Goal: Task Accomplishment & Management: Manage account settings

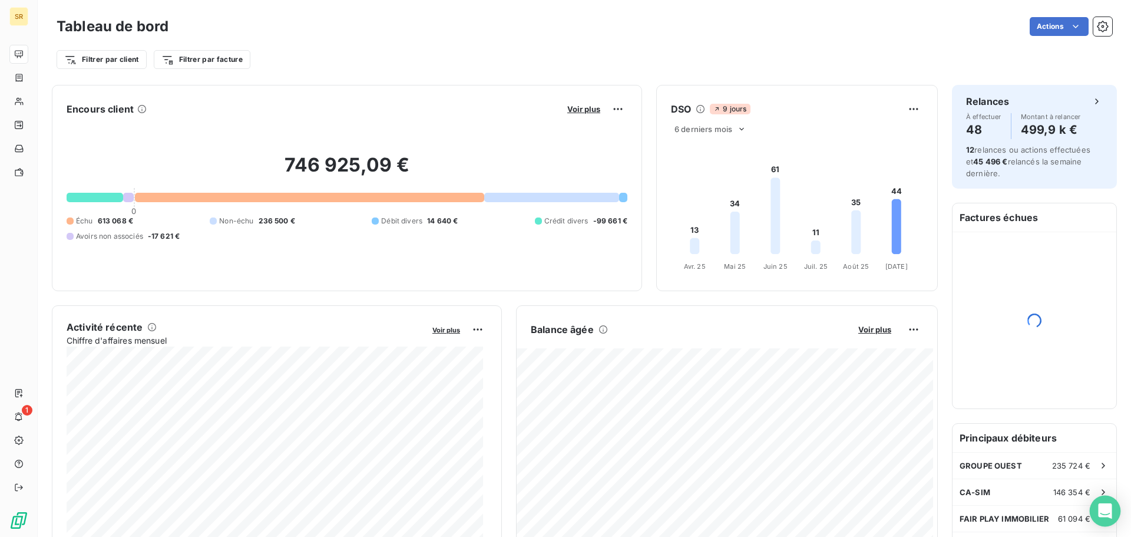
click at [1105, 516] on icon "Open Intercom Messenger" at bounding box center [1105, 510] width 14 height 15
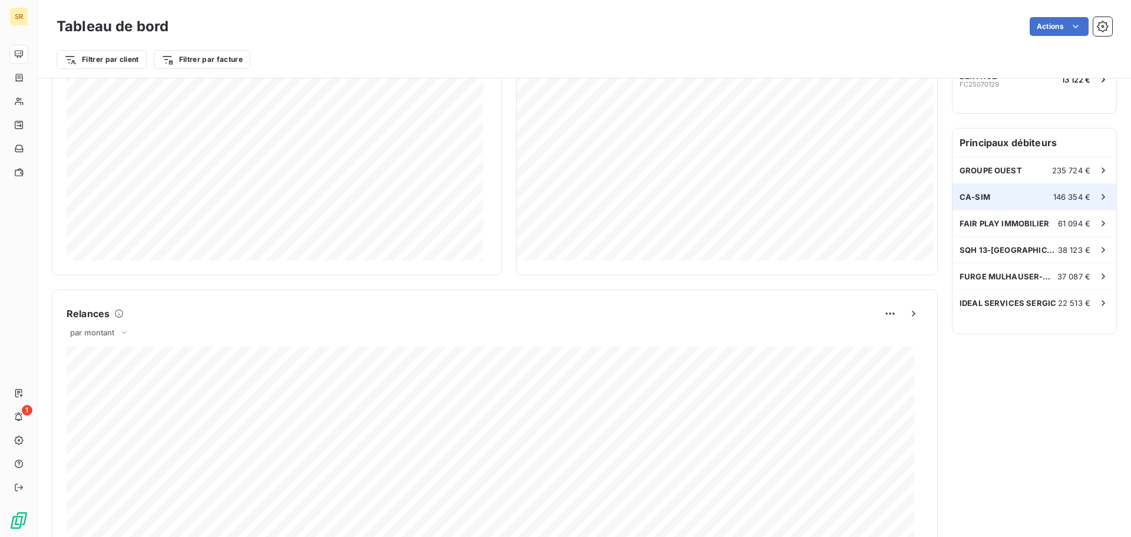
scroll to position [612, 0]
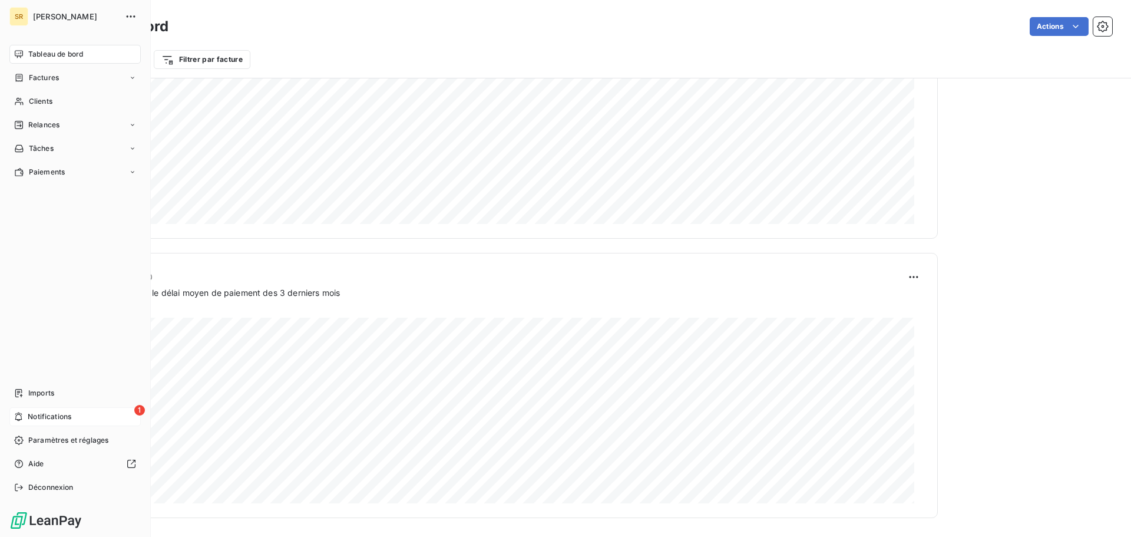
click at [45, 417] on span "Notifications" at bounding box center [50, 416] width 44 height 11
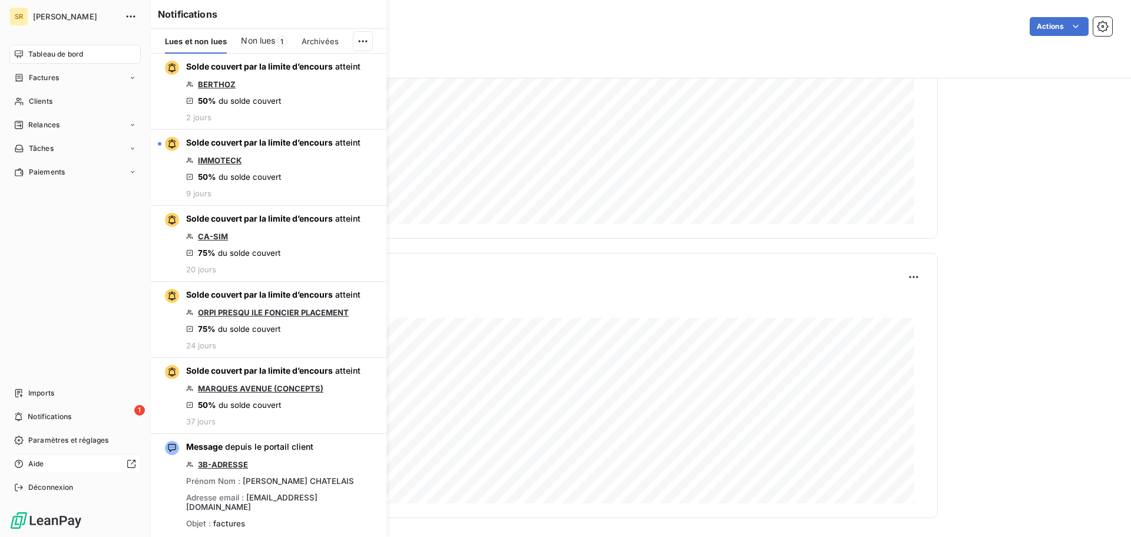
click at [46, 463] on div "Aide" at bounding box center [74, 463] width 131 height 19
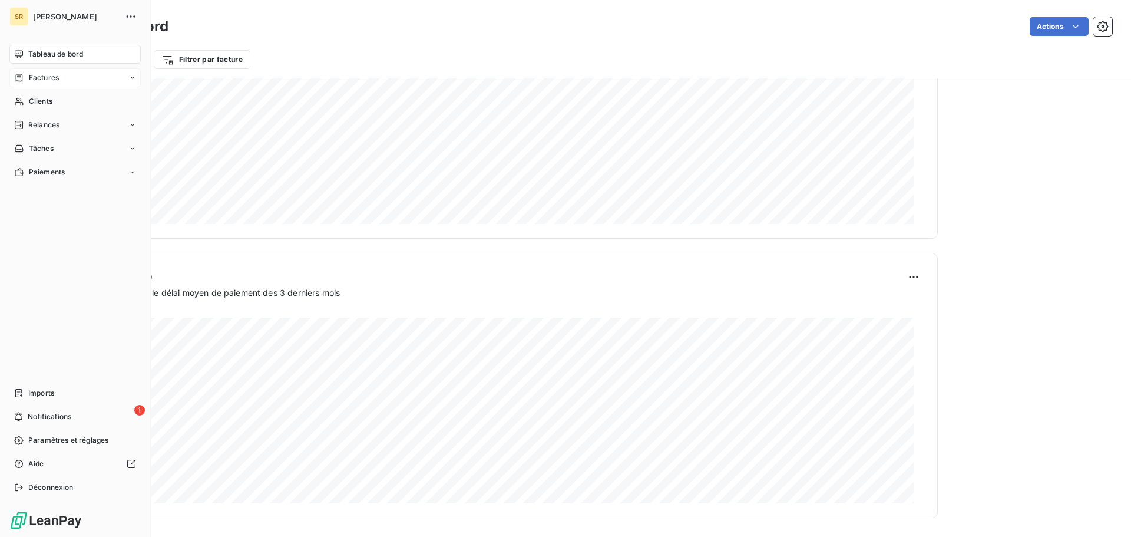
click at [42, 78] on span "Factures" at bounding box center [44, 77] width 30 height 11
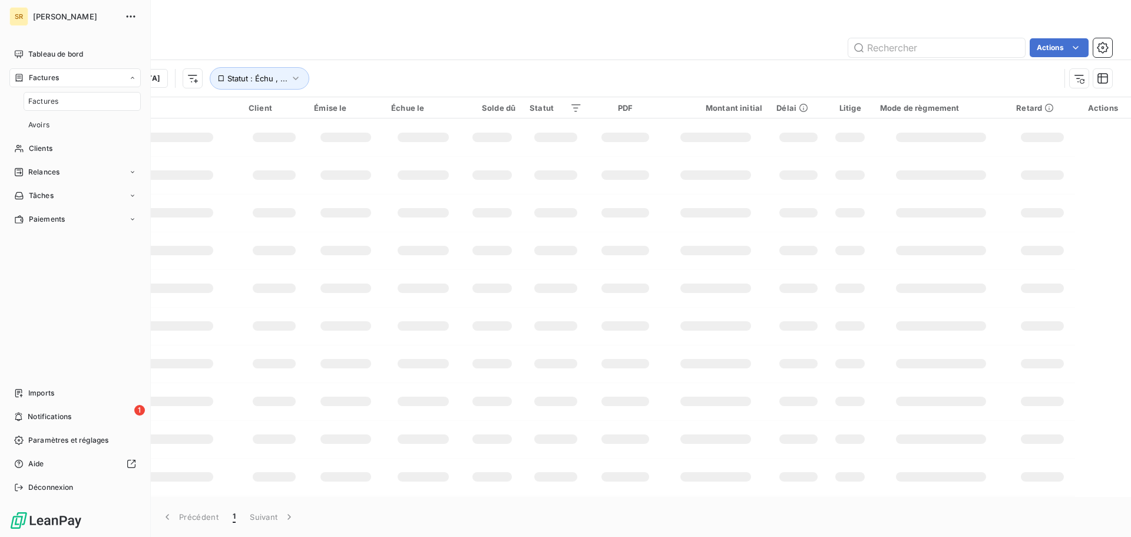
click at [30, 103] on span "Factures" at bounding box center [43, 101] width 30 height 11
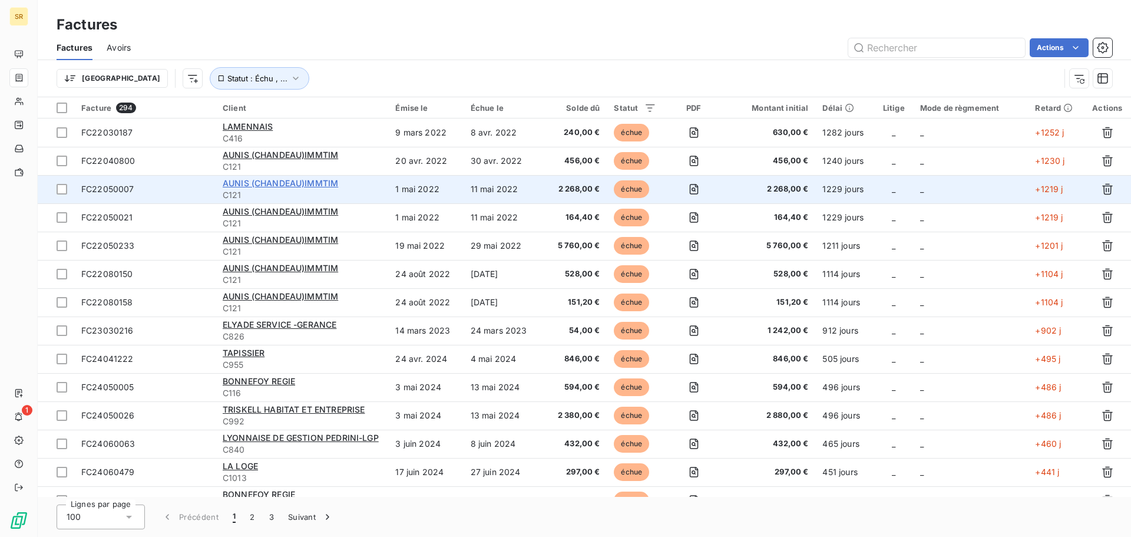
click at [245, 180] on span "AUNIS (CHANDEAU)IMMTIM" at bounding box center [280, 183] width 115 height 10
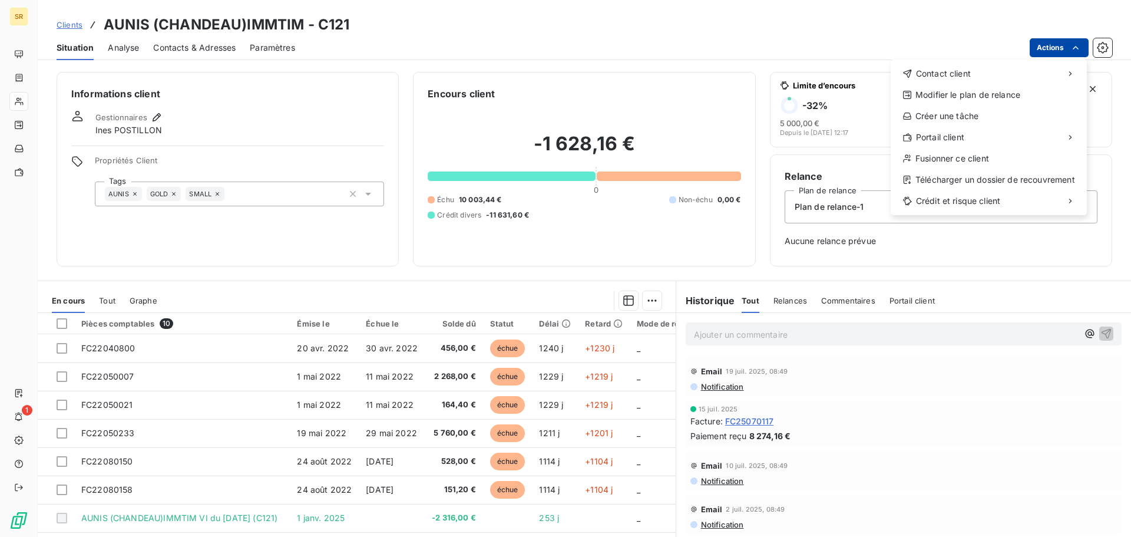
click at [1043, 52] on html "SR 1 Clients AUNIS (CHANDEAU)IMMTIM - C121 Situation Analyse Contacts & Adresse…" at bounding box center [565, 268] width 1131 height 537
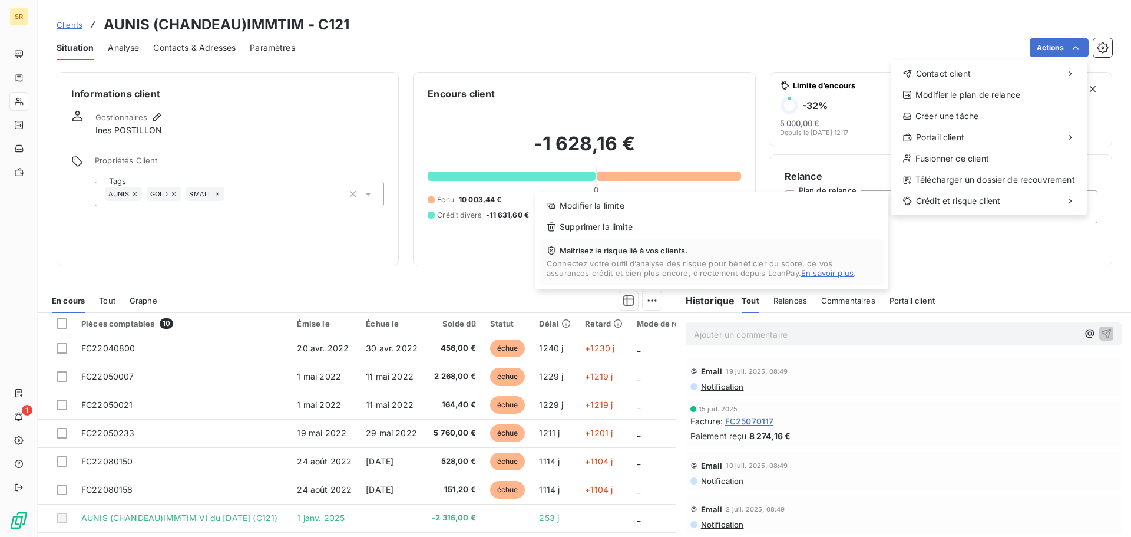
click at [172, 248] on html "SR 1 Clients AUNIS (CHANDEAU)IMMTIM - C121 Situation Analyse Contacts & Adresse…" at bounding box center [565, 268] width 1131 height 537
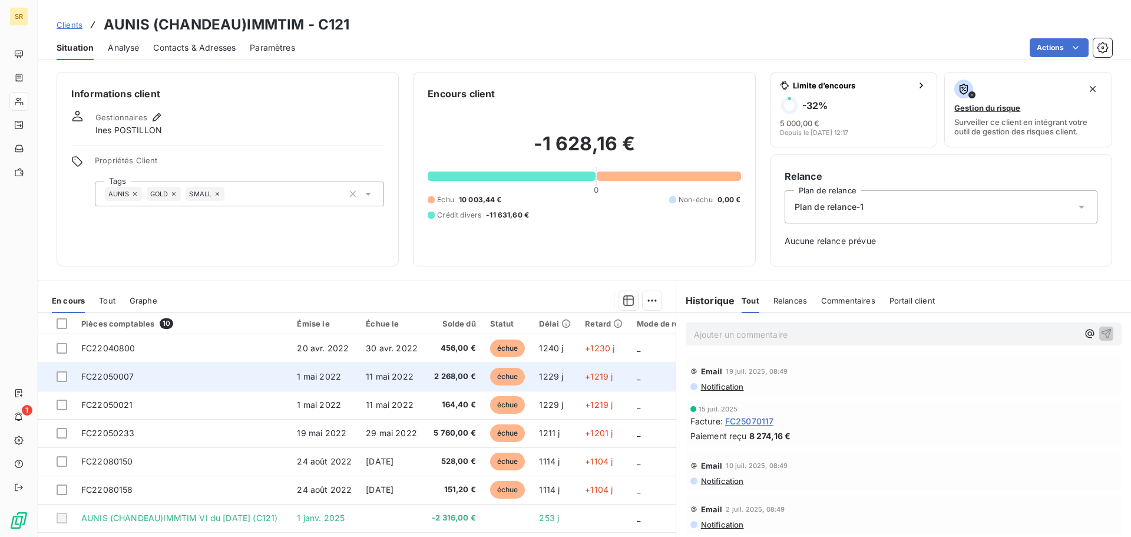
click at [104, 375] on span "FC22050007" at bounding box center [107, 376] width 53 height 10
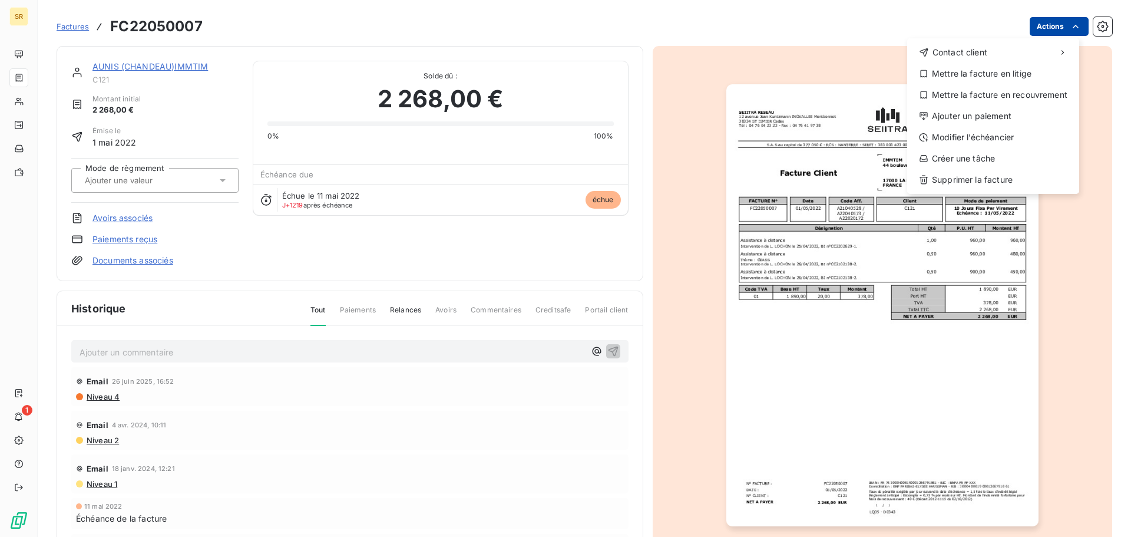
click at [1041, 25] on html "SR 1 Factures FC22050007 Actions Contact client Mettre la facture en litige Met…" at bounding box center [565, 268] width 1131 height 537
click at [1006, 138] on div "Modifier l’échéancier" at bounding box center [993, 137] width 163 height 19
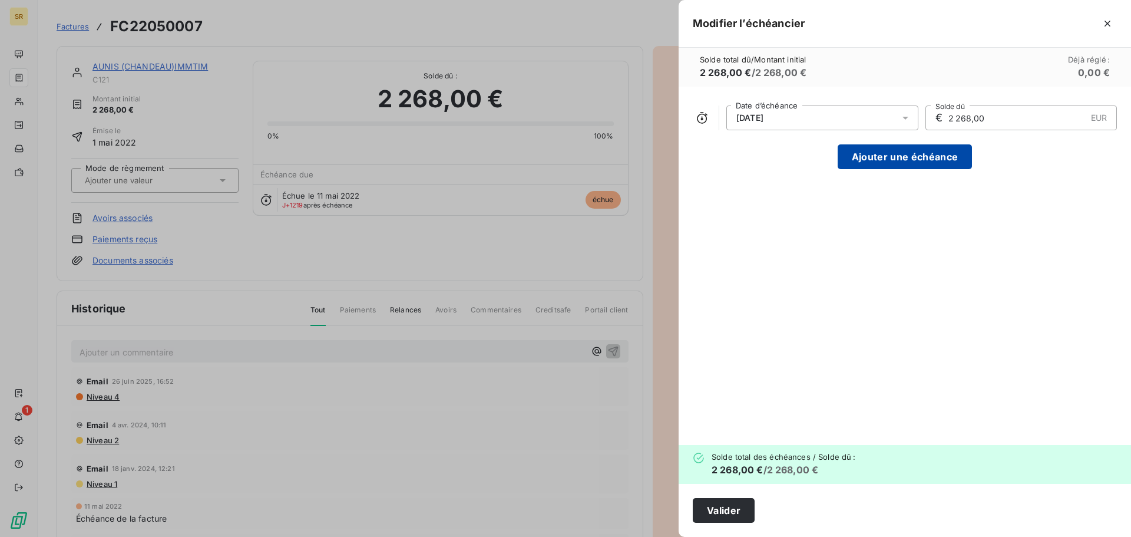
click at [879, 164] on button "Ajouter une échéance" at bounding box center [905, 156] width 134 height 25
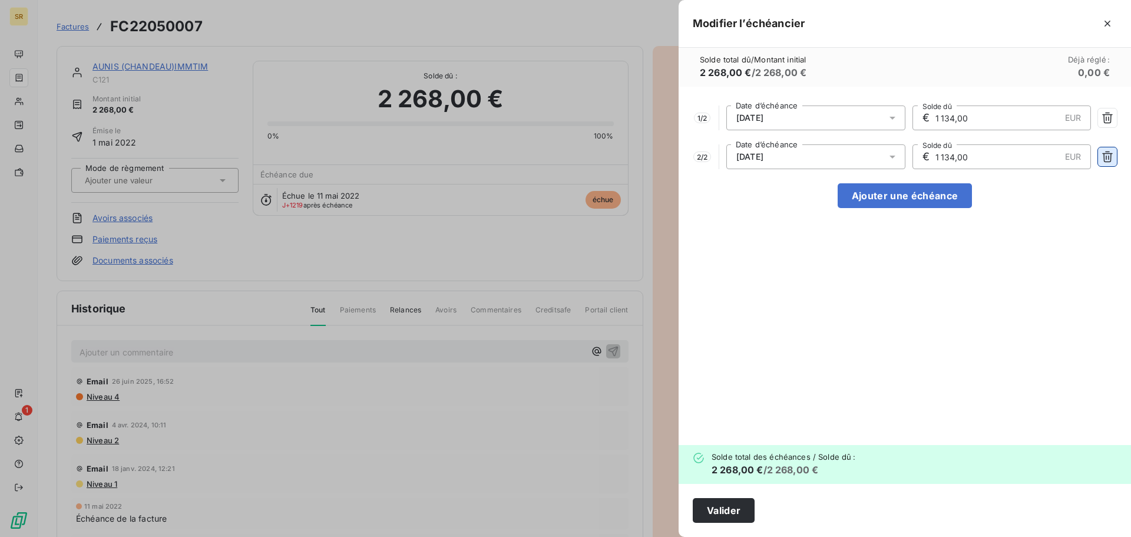
click at [1114, 158] on button "button" at bounding box center [1107, 156] width 19 height 19
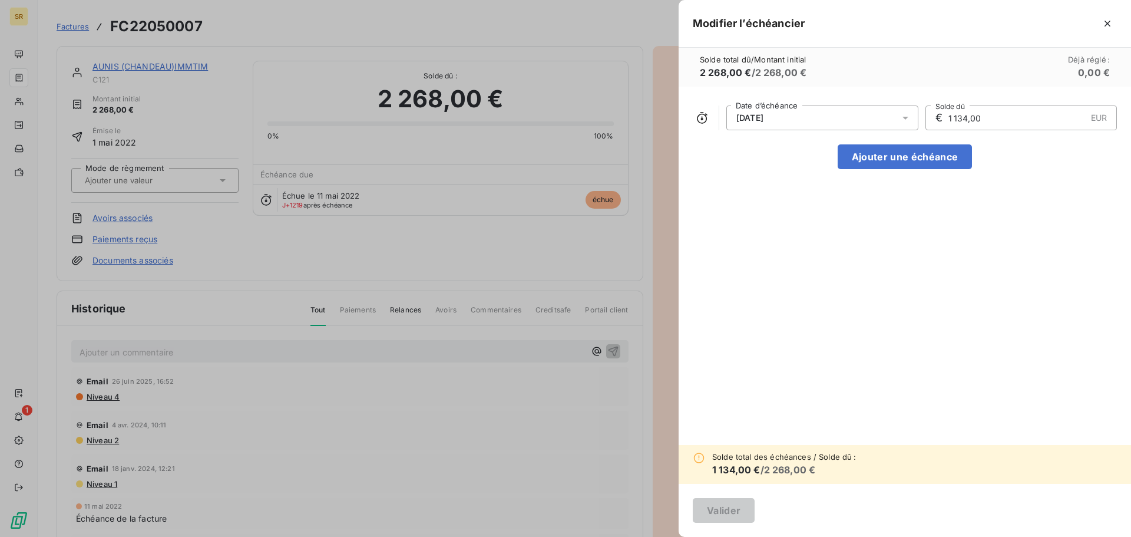
click at [992, 120] on input "1 134,00" at bounding box center [1016, 118] width 139 height 24
drag, startPoint x: 992, startPoint y: 120, endPoint x: 933, endPoint y: 116, distance: 58.4
click at [933, 116] on div "€ 1 134,00 EUR Solde dû" at bounding box center [1022, 117] width 192 height 25
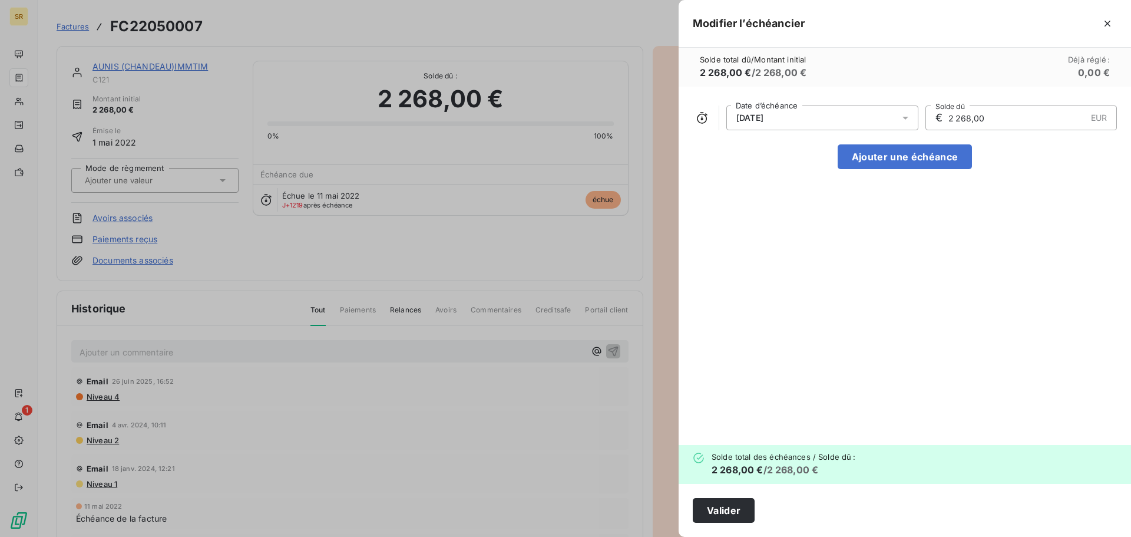
type input "2 268,00"
click at [735, 512] on button "Valider" at bounding box center [724, 510] width 62 height 25
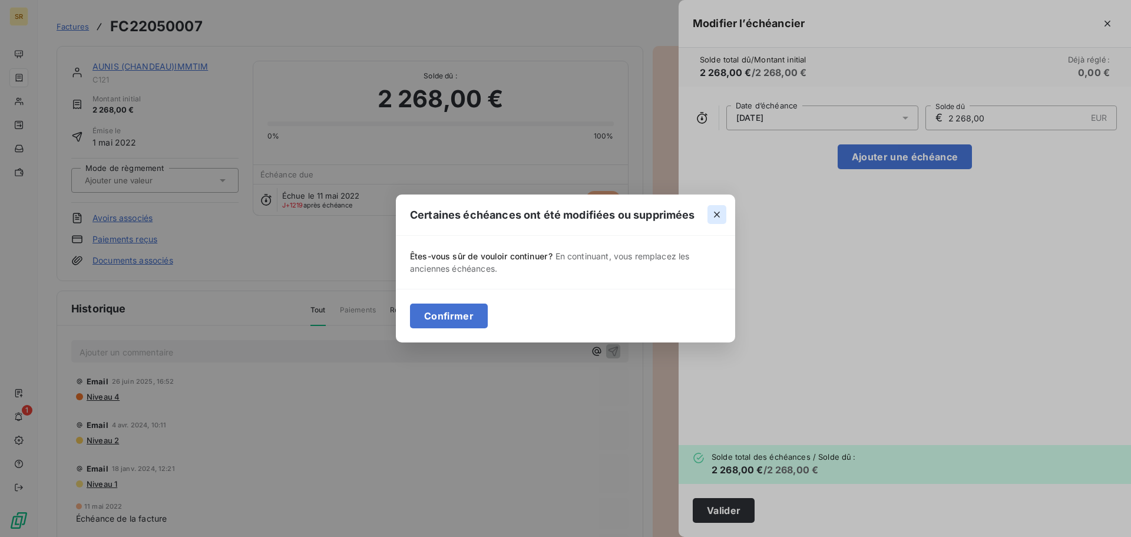
click at [718, 213] on icon "button" at bounding box center [717, 215] width 12 height 12
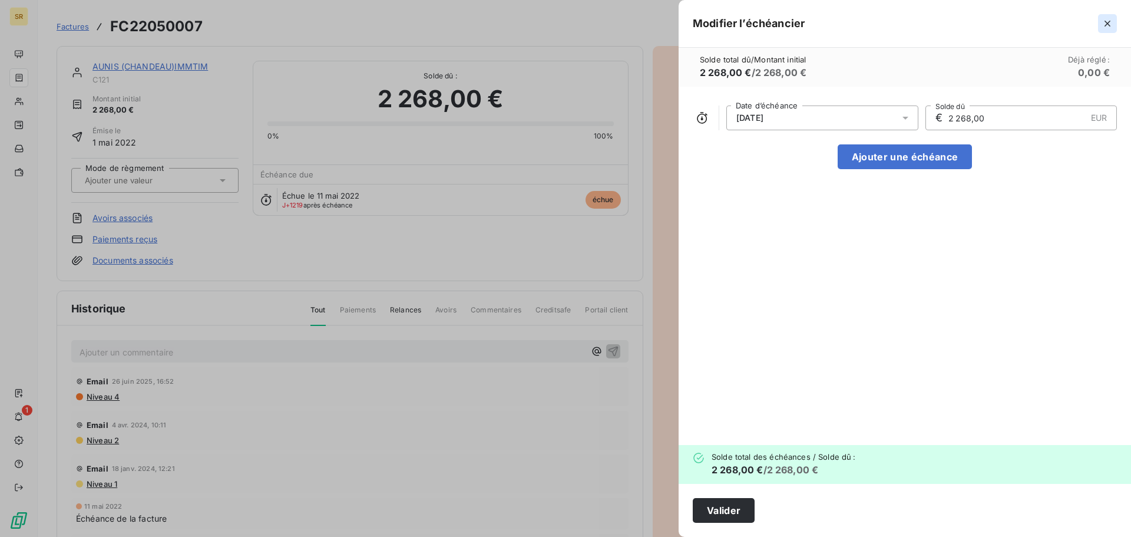
click at [1109, 24] on icon "button" at bounding box center [1108, 24] width 12 height 12
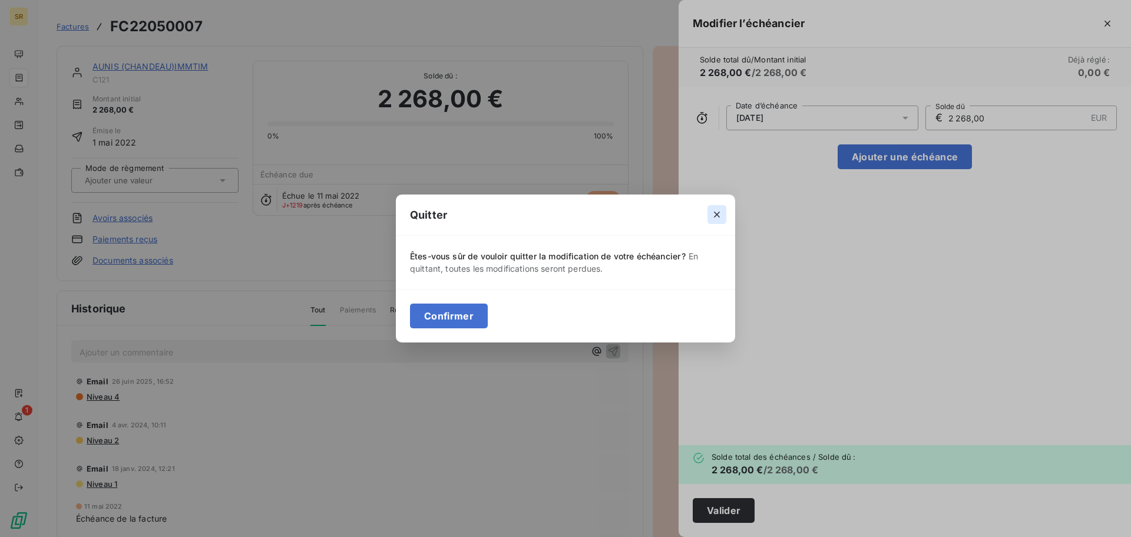
click at [714, 212] on icon "button" at bounding box center [717, 215] width 12 height 12
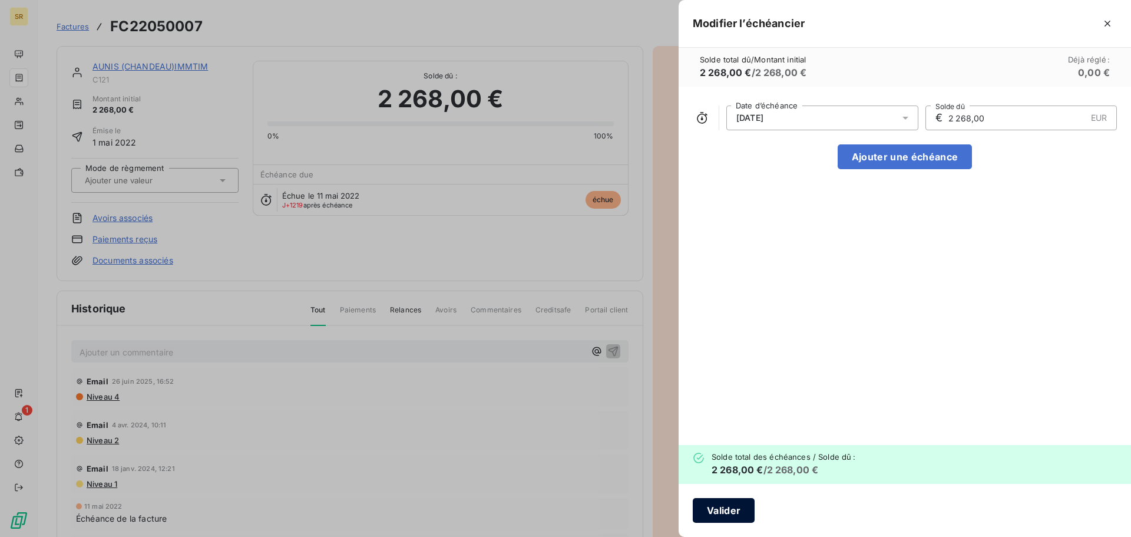
click at [724, 511] on button "Valider" at bounding box center [724, 510] width 62 height 25
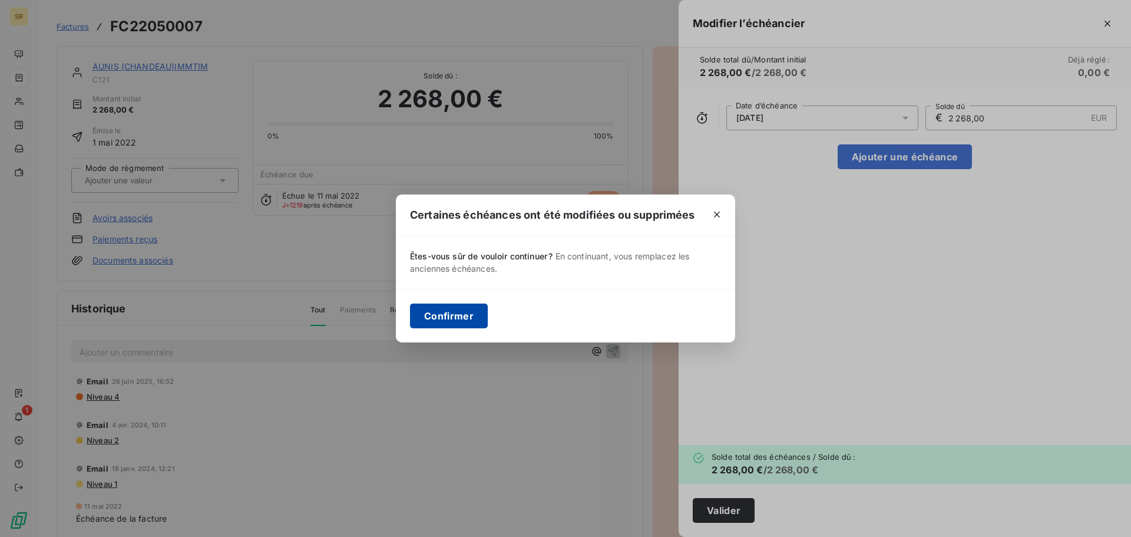
click at [441, 316] on button "Confirmer" at bounding box center [449, 315] width 78 height 25
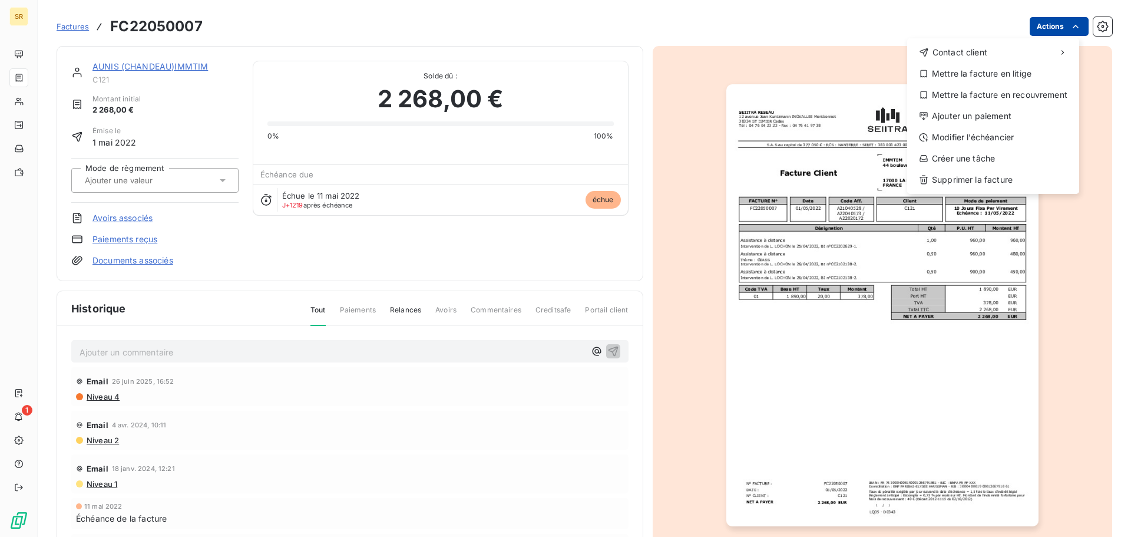
click at [1039, 32] on html "SR 1 Factures FC22050007 Actions Contact client Mettre la facture en litige Met…" at bounding box center [565, 268] width 1131 height 537
click at [990, 136] on div "Modifier l’échéancier" at bounding box center [993, 137] width 163 height 19
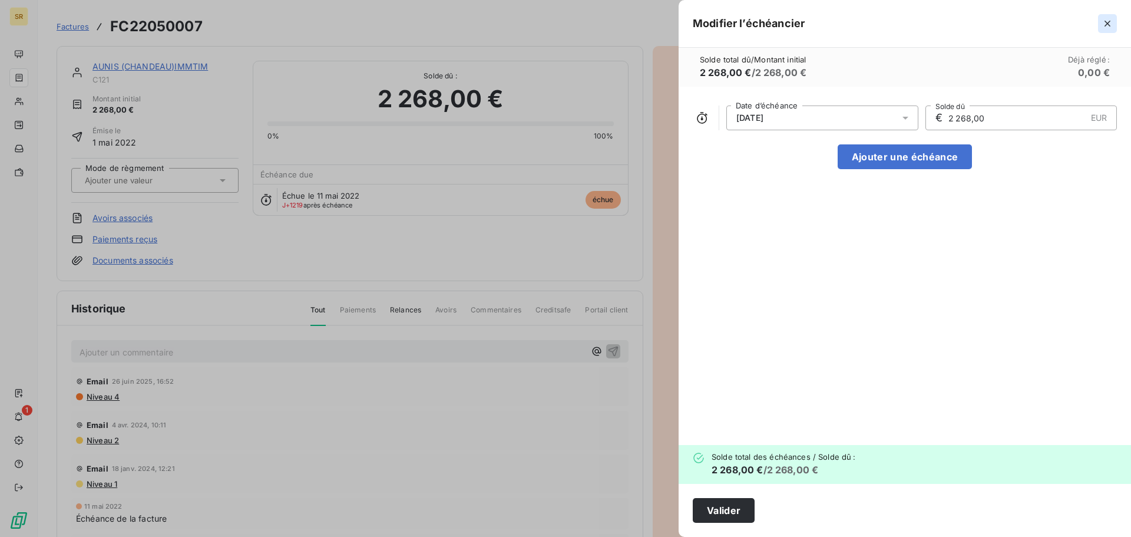
click at [1106, 18] on icon "button" at bounding box center [1108, 24] width 12 height 12
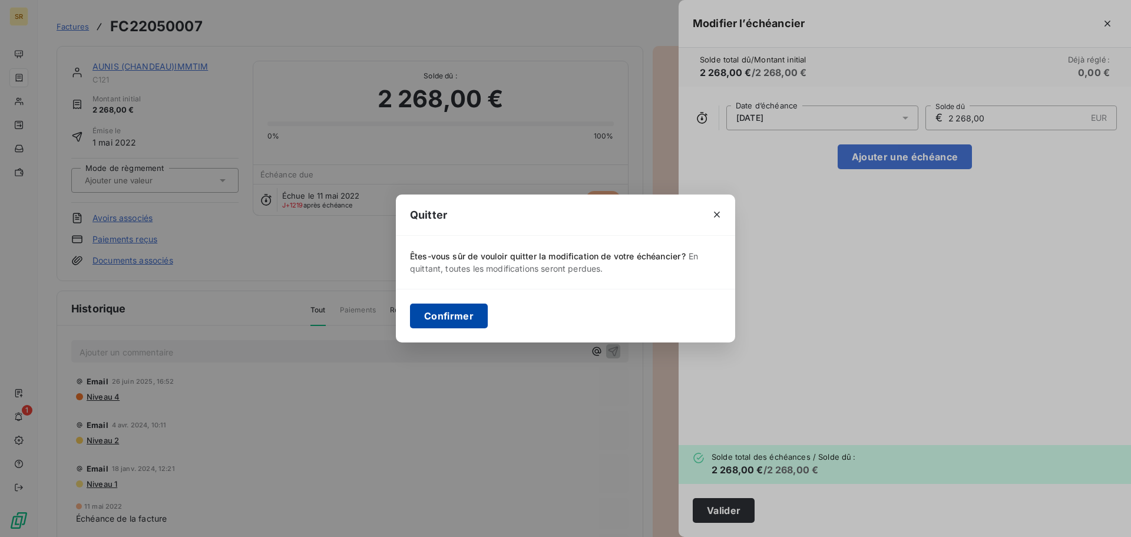
click at [460, 317] on button "Confirmer" at bounding box center [449, 315] width 78 height 25
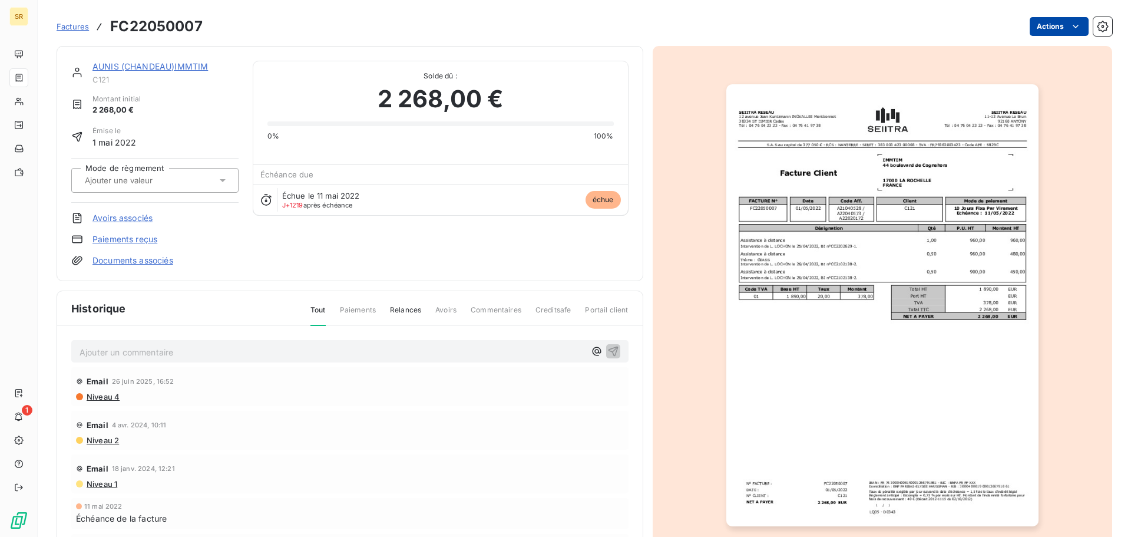
click at [1047, 24] on html "SR 1 Factures FC22050007 Actions AUNIS (CHANDEAU)IMMTIM C121 Montant initial 2 …" at bounding box center [565, 268] width 1131 height 537
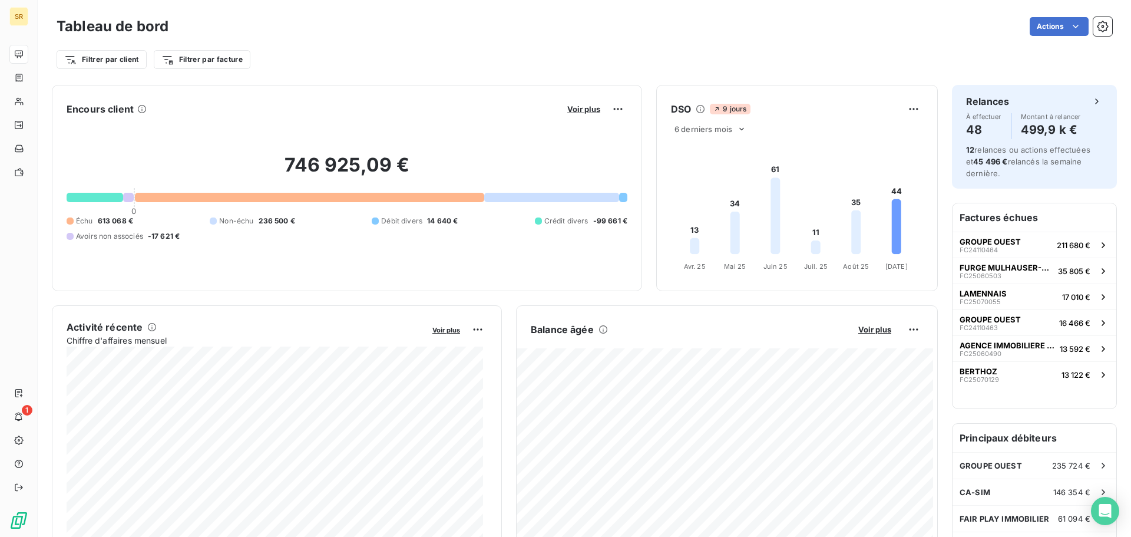
click at [492, 111] on div "Encours client Voir plus" at bounding box center [347, 109] width 561 height 19
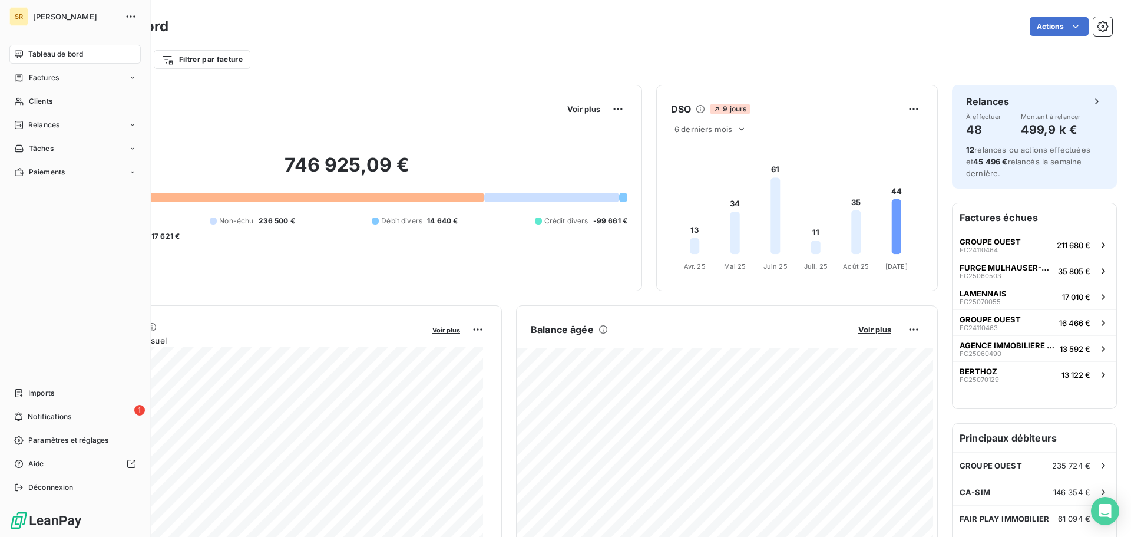
click at [30, 55] on span "Tableau de bord" at bounding box center [55, 54] width 55 height 11
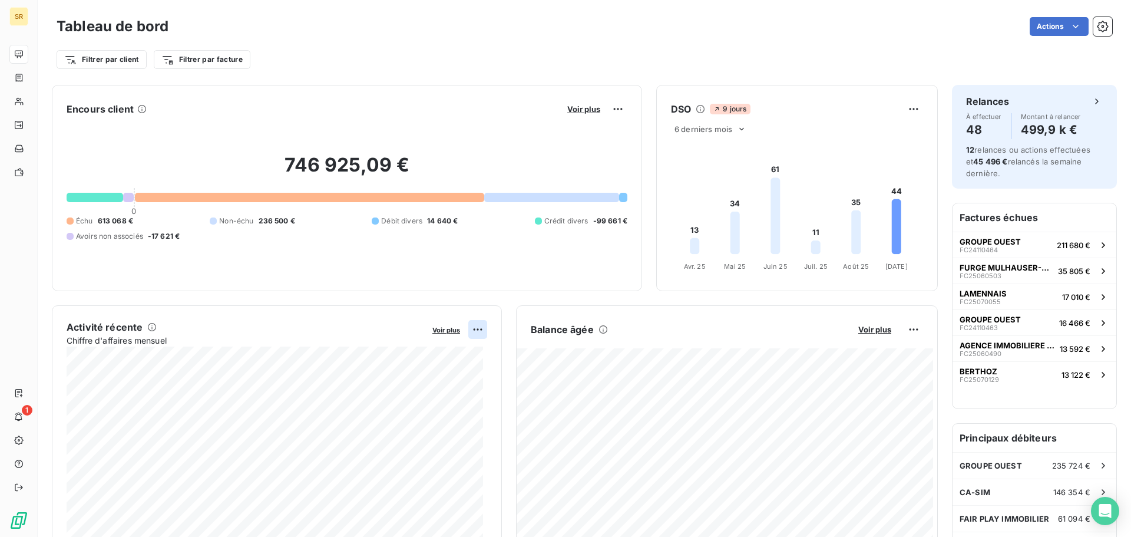
click at [475, 331] on html "SR 1 Tableau de bord Actions Filtrer par client Filtrer par facture Encours cli…" at bounding box center [565, 268] width 1131 height 537
click at [434, 358] on div "Exporter" at bounding box center [445, 355] width 66 height 19
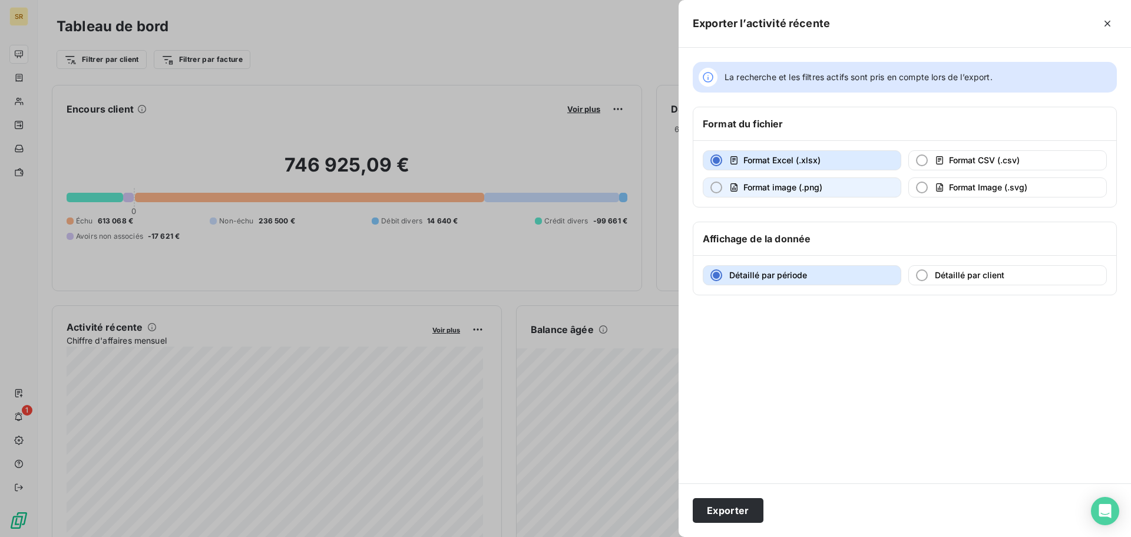
click at [720, 191] on div "button" at bounding box center [717, 187] width 12 height 12
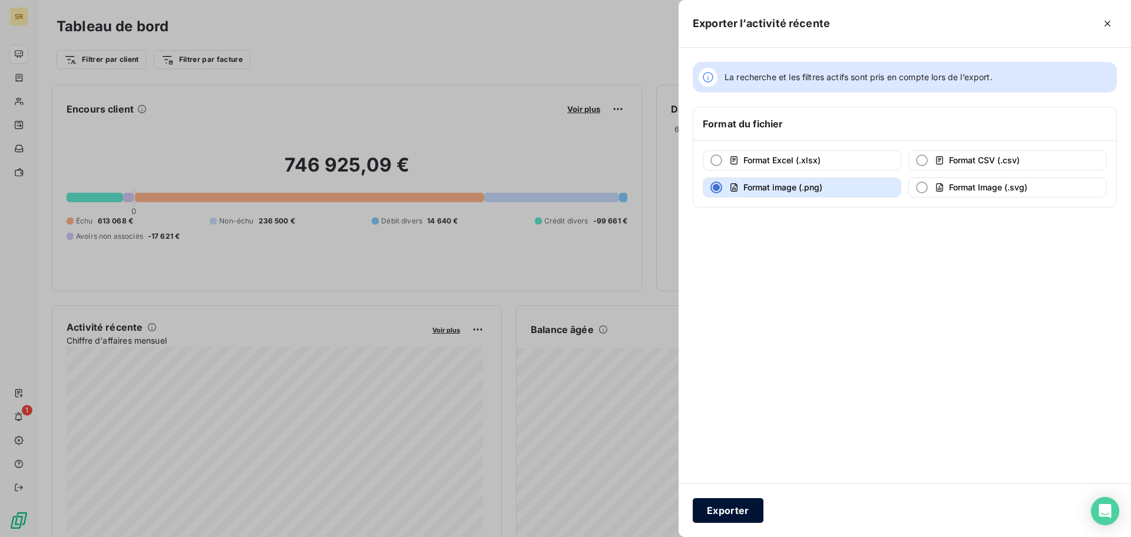
click at [741, 514] on button "Exporter" at bounding box center [728, 510] width 71 height 25
